Goal: Check status

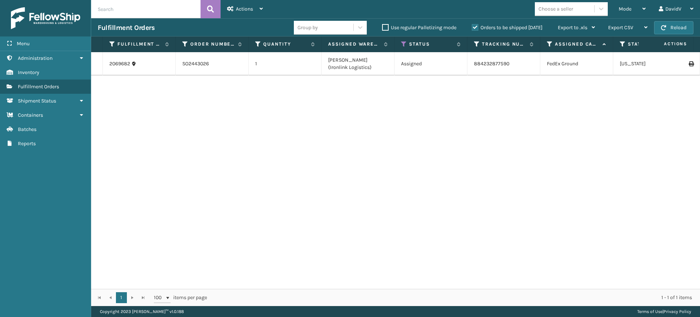
click at [476, 27] on label "Orders to be shipped [DATE]" at bounding box center [507, 27] width 71 height 6
click at [472, 27] on input "Orders to be shipped [DATE]" at bounding box center [472, 25] width 0 height 5
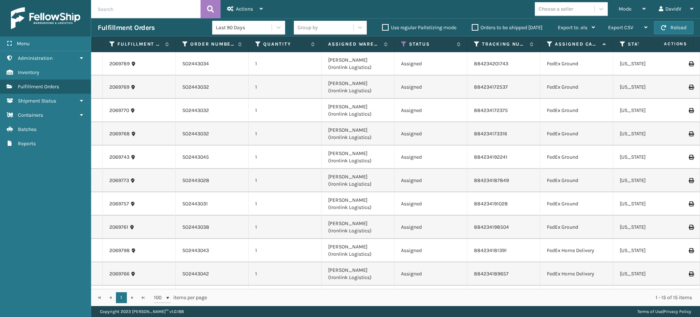
click at [476, 27] on label "Orders to be shipped [DATE]" at bounding box center [507, 27] width 71 height 6
click at [472, 27] on input "Orders to be shipped [DATE]" at bounding box center [472, 25] width 0 height 5
click at [475, 26] on label "Orders to be shipped [DATE]" at bounding box center [507, 27] width 71 height 6
click at [472, 26] on input "Orders to be shipped [DATE]" at bounding box center [472, 25] width 0 height 5
click at [475, 26] on label "Orders to be shipped [DATE]" at bounding box center [507, 27] width 71 height 6
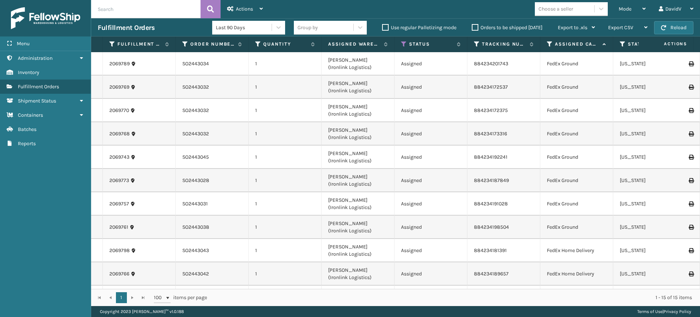
click at [472, 26] on input "Orders to be shipped [DATE]" at bounding box center [472, 25] width 0 height 5
click at [476, 26] on label "Orders to be shipped [DATE]" at bounding box center [507, 27] width 71 height 6
click at [472, 26] on input "Orders to be shipped [DATE]" at bounding box center [472, 25] width 0 height 5
click at [476, 26] on label "Orders to be shipped [DATE]" at bounding box center [507, 27] width 71 height 6
click at [472, 26] on input "Orders to be shipped [DATE]" at bounding box center [472, 25] width 0 height 5
